Goal: Navigation & Orientation: Find specific page/section

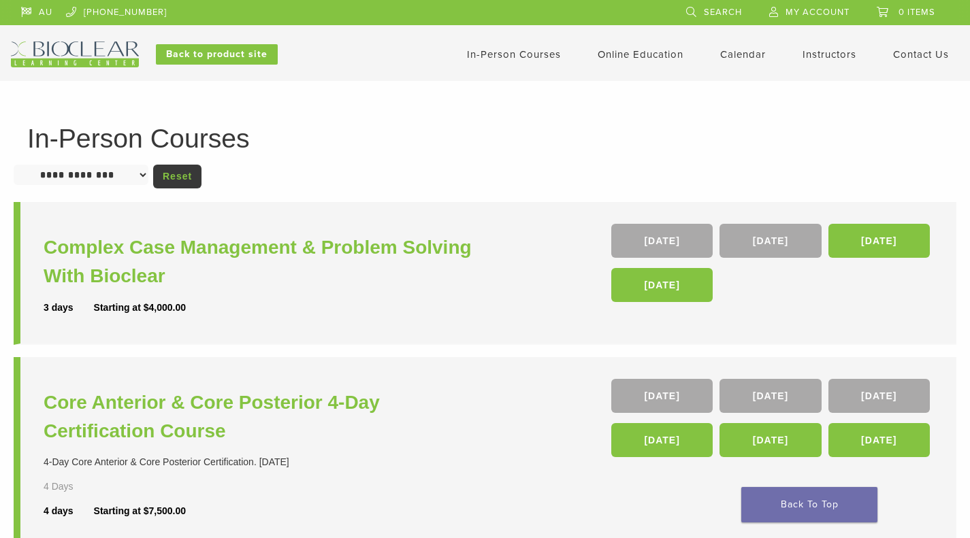
click at [800, 10] on span "My Account" at bounding box center [817, 12] width 64 height 11
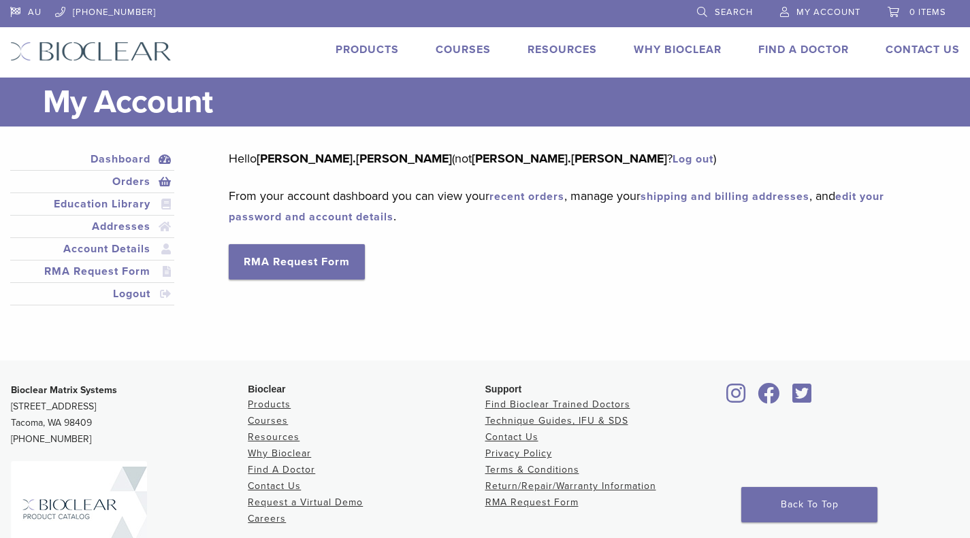
click at [130, 185] on link "Orders" at bounding box center [92, 182] width 159 height 16
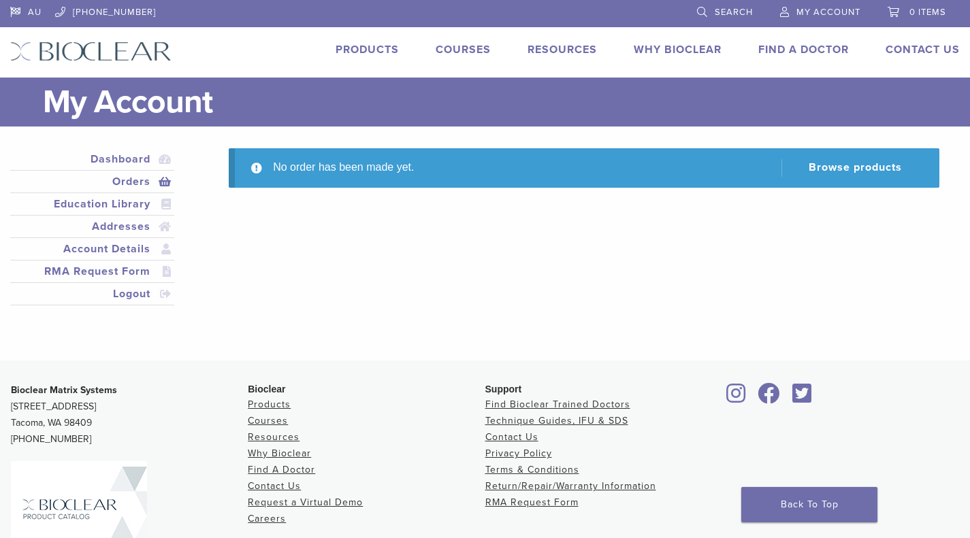
click at [465, 54] on link "Courses" at bounding box center [463, 50] width 55 height 14
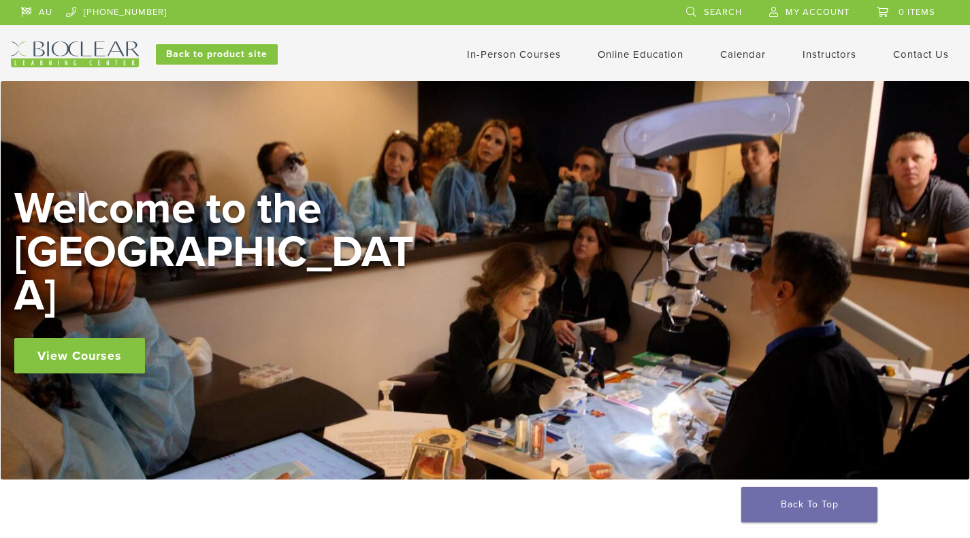
click at [795, 18] on link "My Account" at bounding box center [809, 10] width 80 height 20
